Goal: Find specific page/section: Find specific page/section

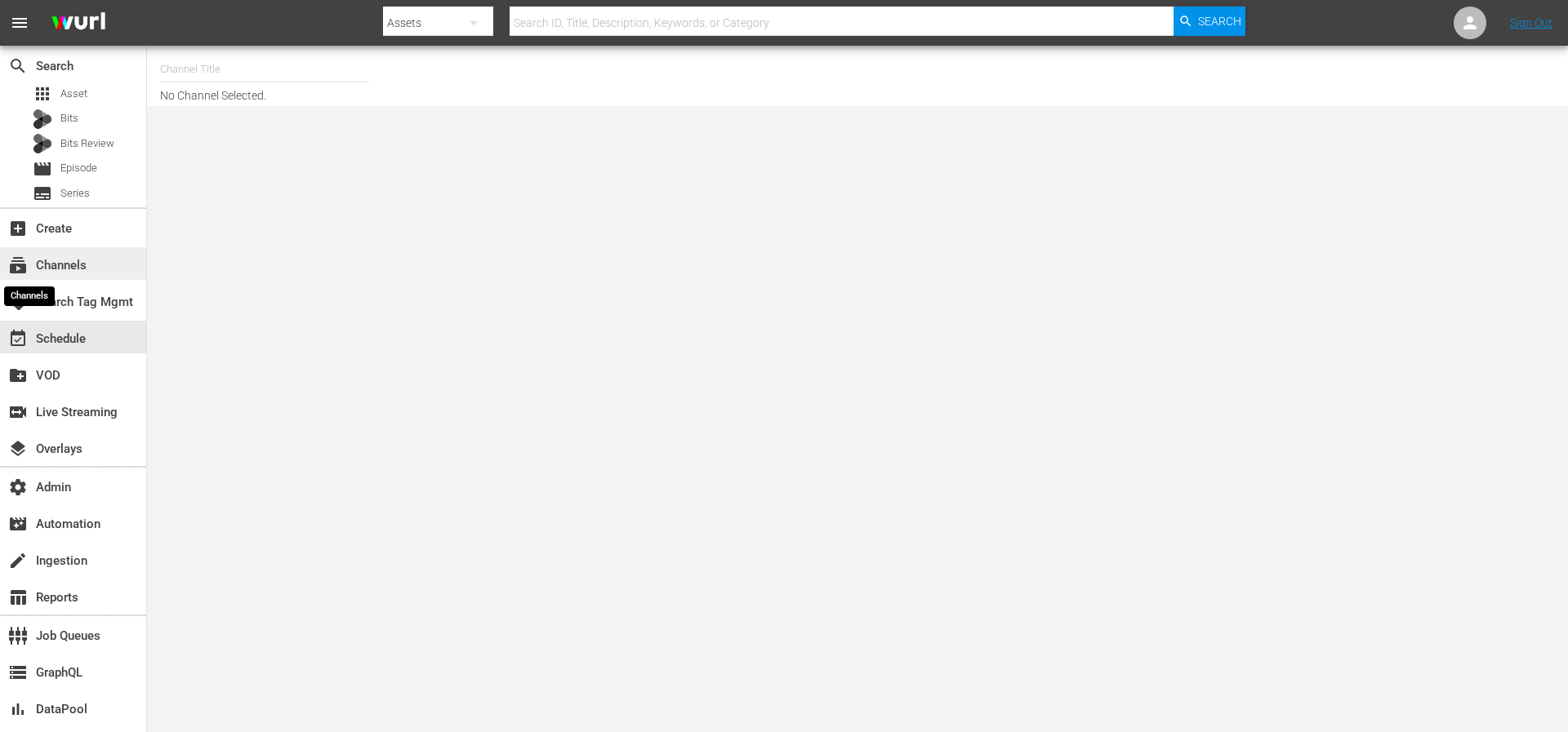
click at [22, 270] on span "subscriptions" at bounding box center [18, 265] width 20 height 20
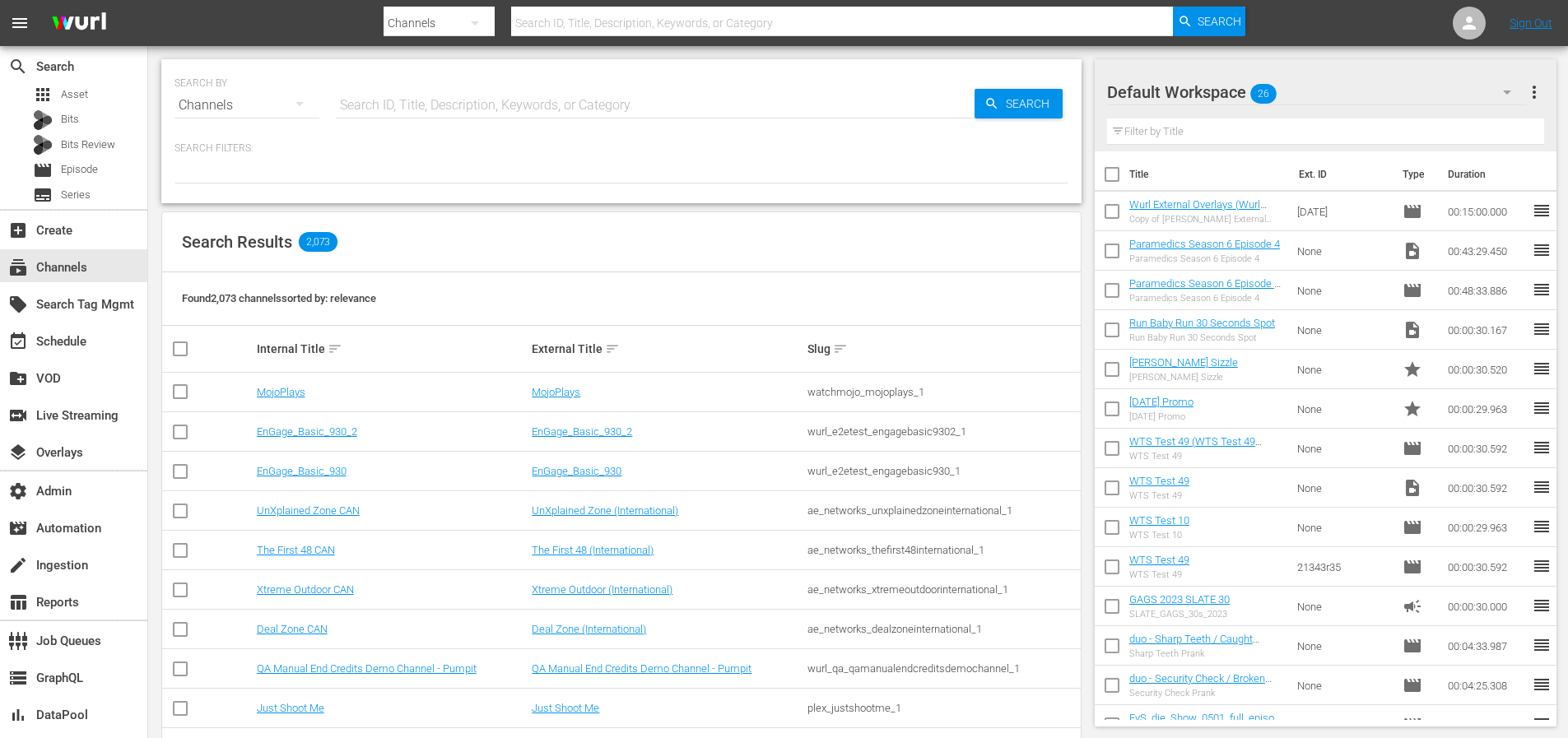
click at [453, 103] on input "text" at bounding box center [655, 105] width 639 height 40
type input "fifa_2"
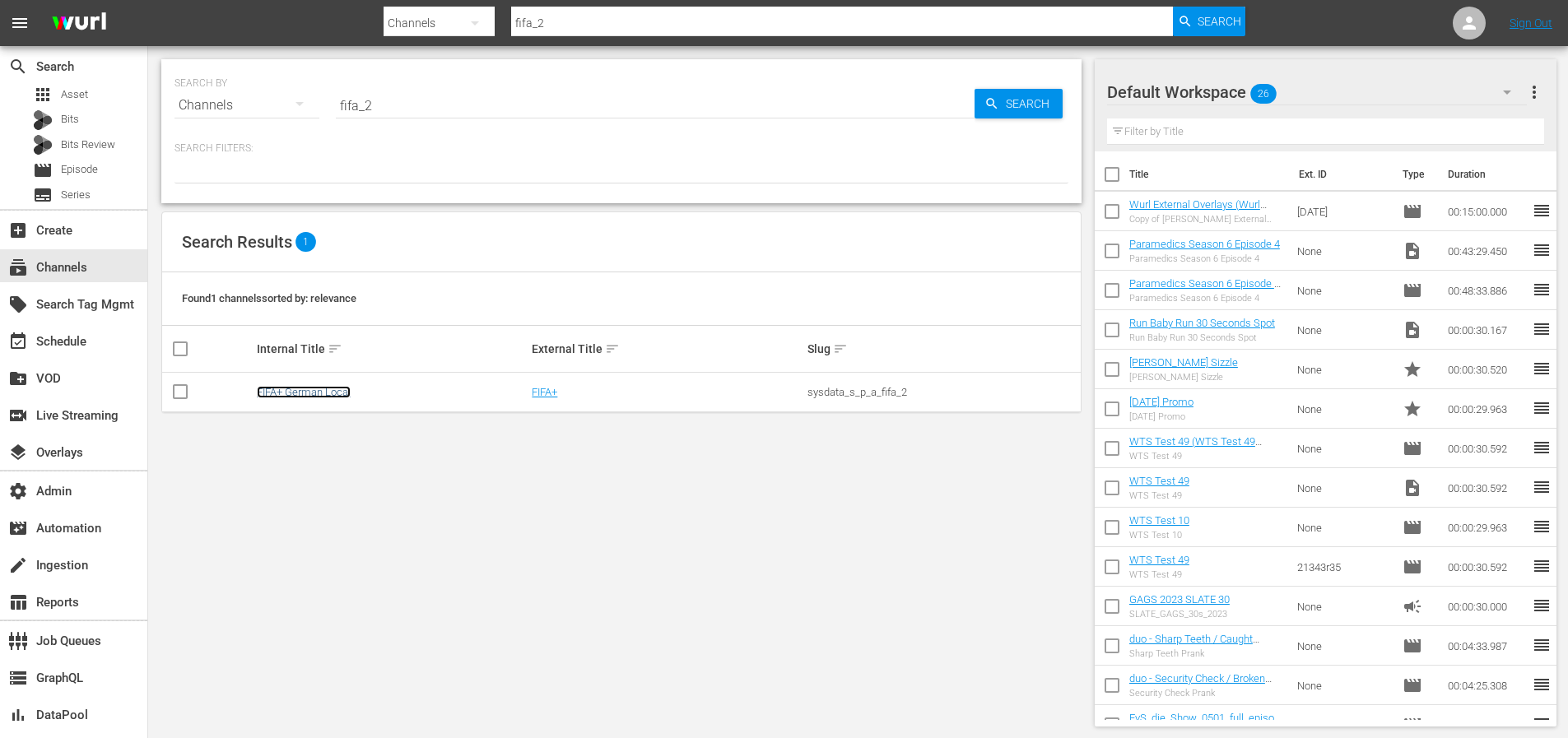
click at [329, 386] on link "FIFA+ German Local" at bounding box center [303, 391] width 94 height 12
